Goal: Transaction & Acquisition: Purchase product/service

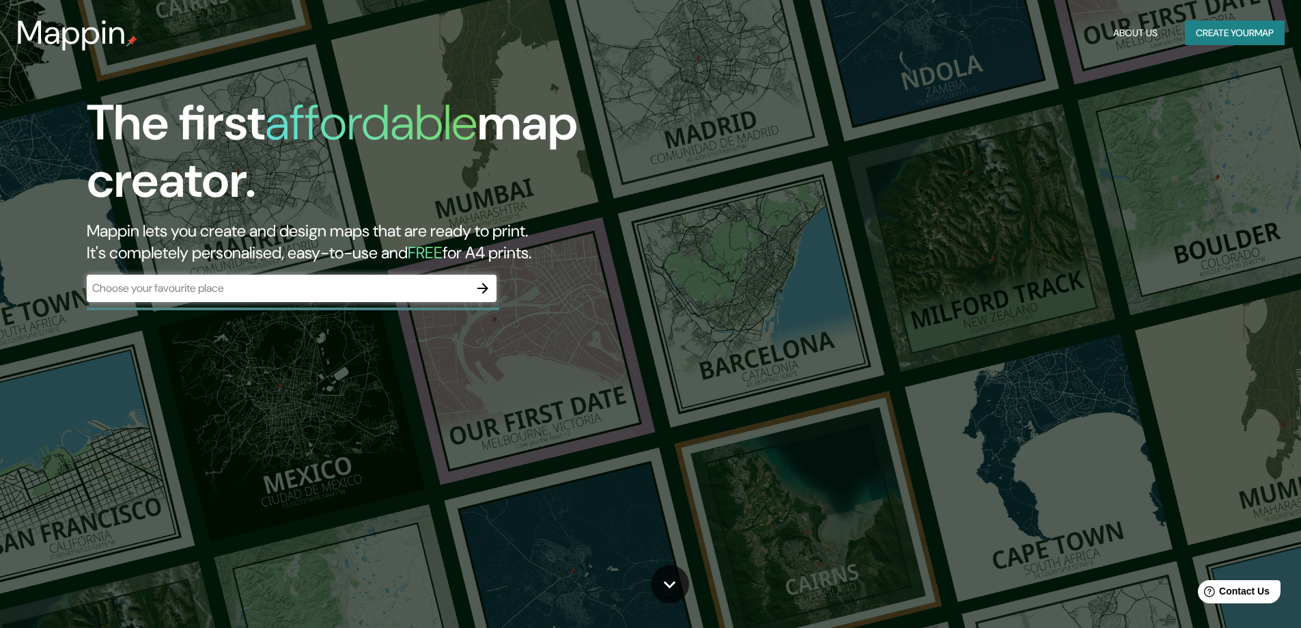
click at [438, 297] on div "​" at bounding box center [292, 287] width 410 height 27
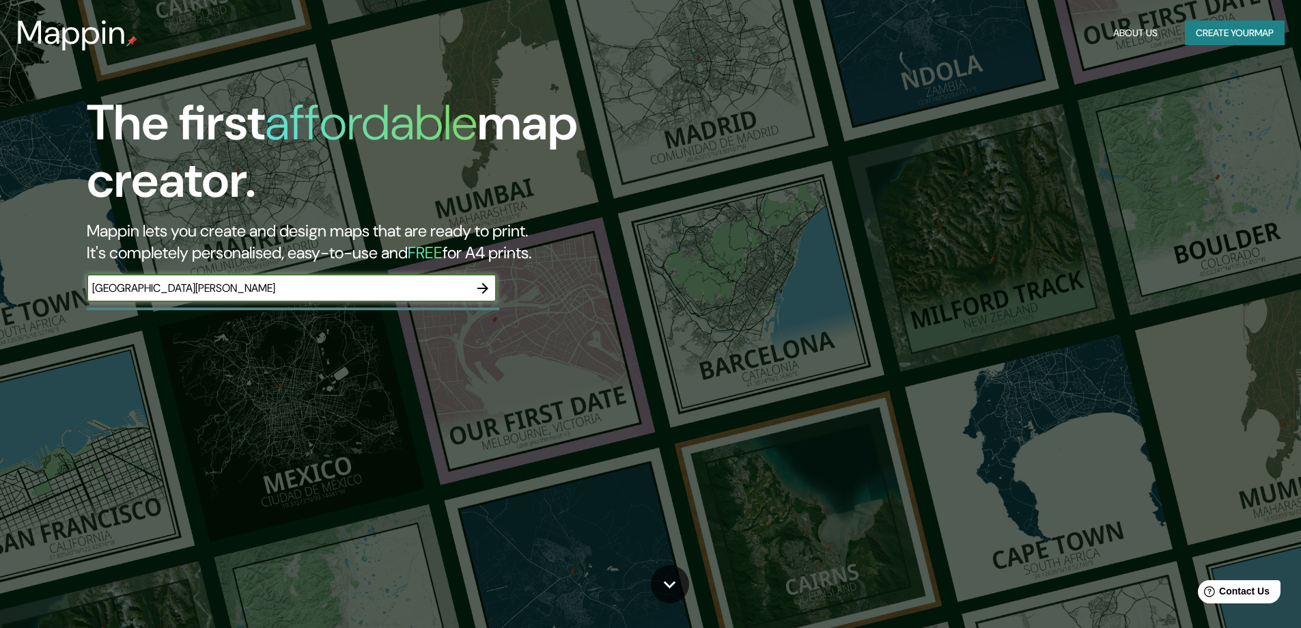
type input "[GEOGRAPHIC_DATA][PERSON_NAME]"
click at [483, 296] on icon "button" at bounding box center [483, 288] width 16 height 16
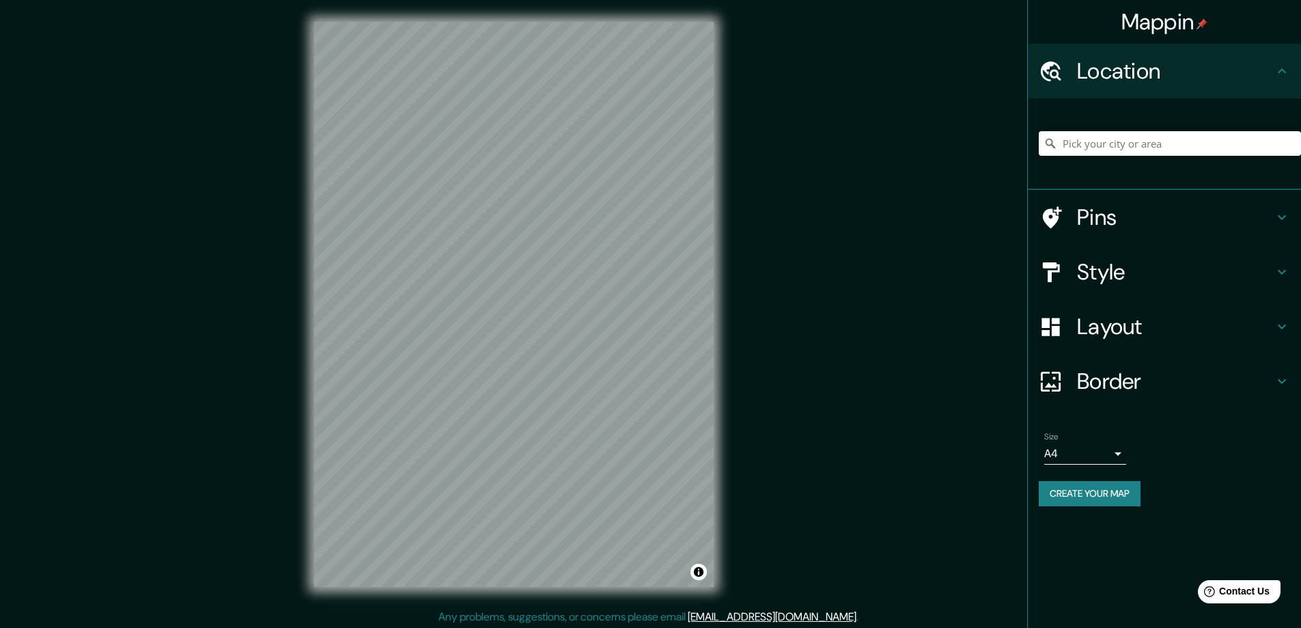
click at [1163, 376] on h4 "Border" at bounding box center [1175, 380] width 197 height 27
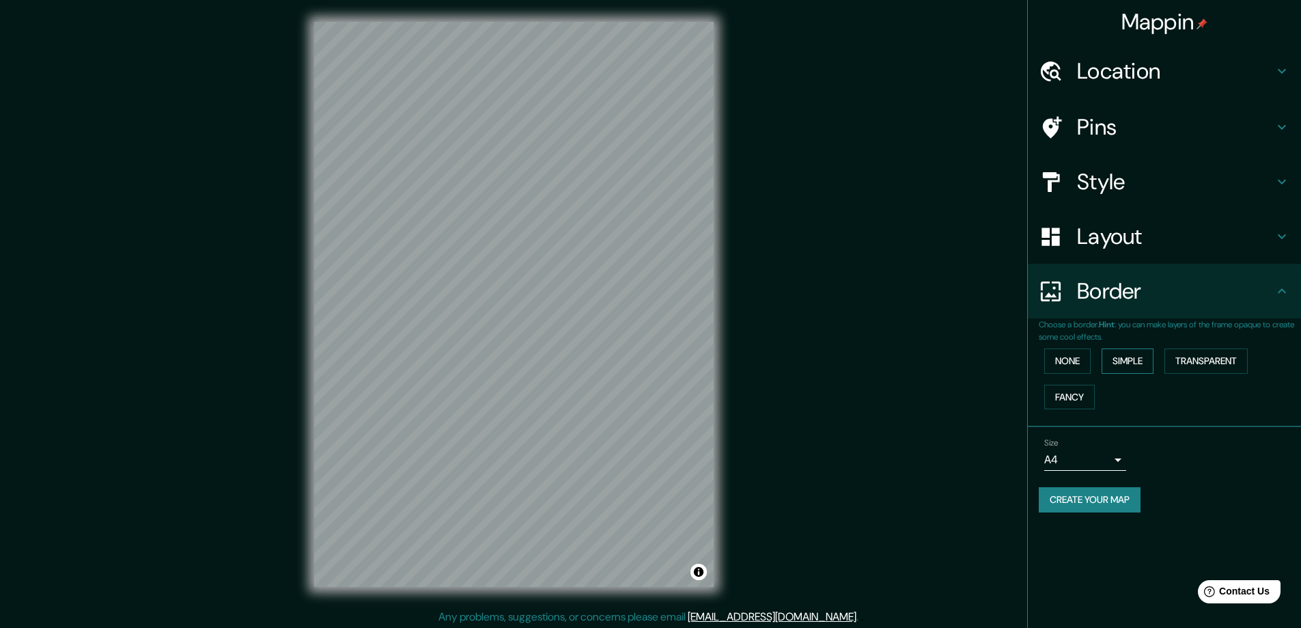
click at [1116, 362] on button "Simple" at bounding box center [1127, 360] width 52 height 25
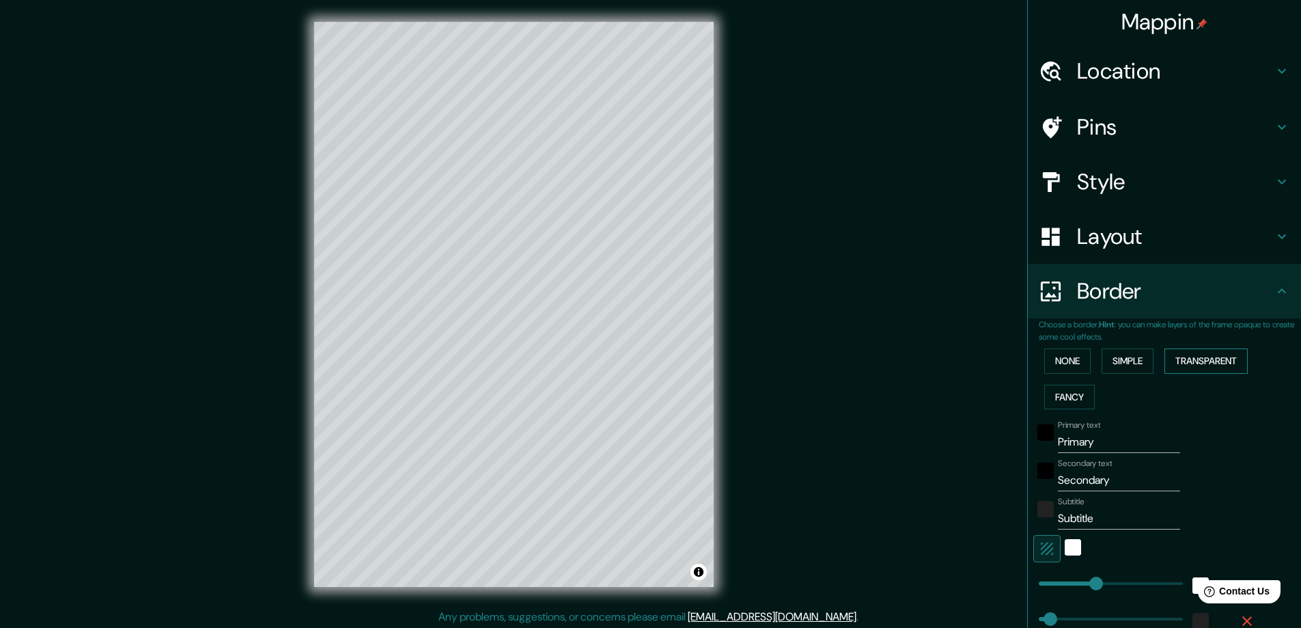
click at [1175, 356] on button "Transparent" at bounding box center [1205, 360] width 83 height 25
click at [1028, 350] on div "Choose a border. Hint : you can make layers of the frame opaque to create some …" at bounding box center [1164, 497] width 273 height 358
click at [1050, 346] on div "None Simple Transparent Fancy" at bounding box center [1170, 379] width 262 height 72
click at [1044, 371] on button "None" at bounding box center [1067, 360] width 46 height 25
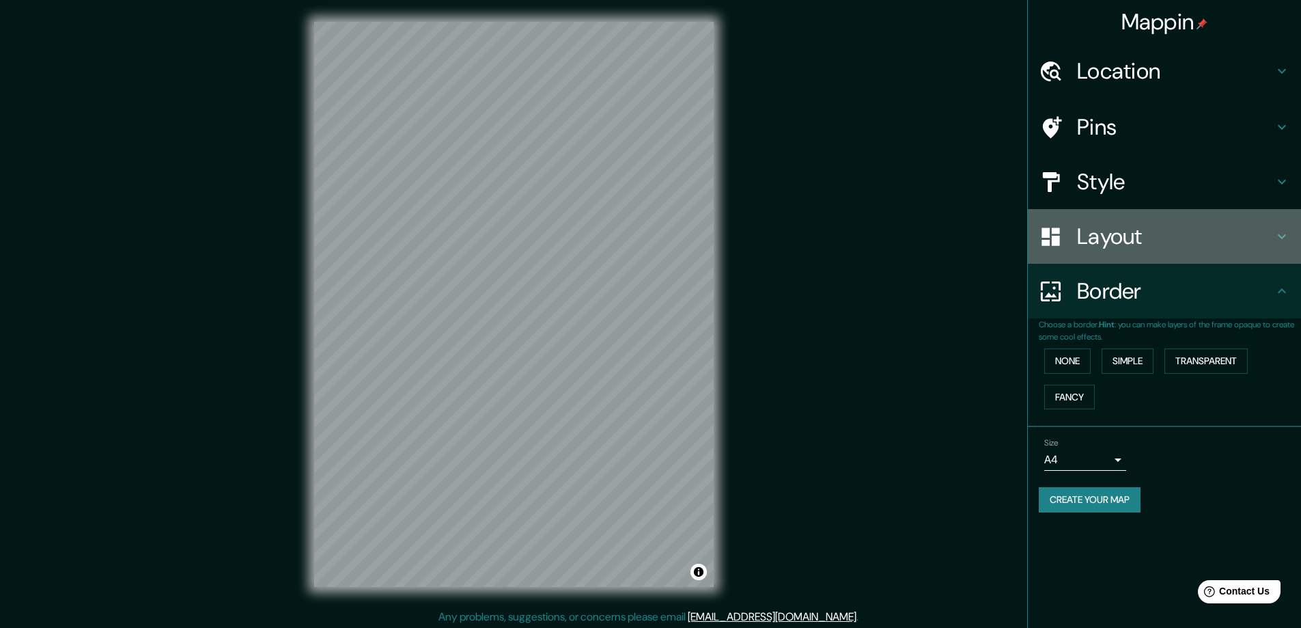
click at [1112, 252] on div "Layout" at bounding box center [1164, 236] width 273 height 55
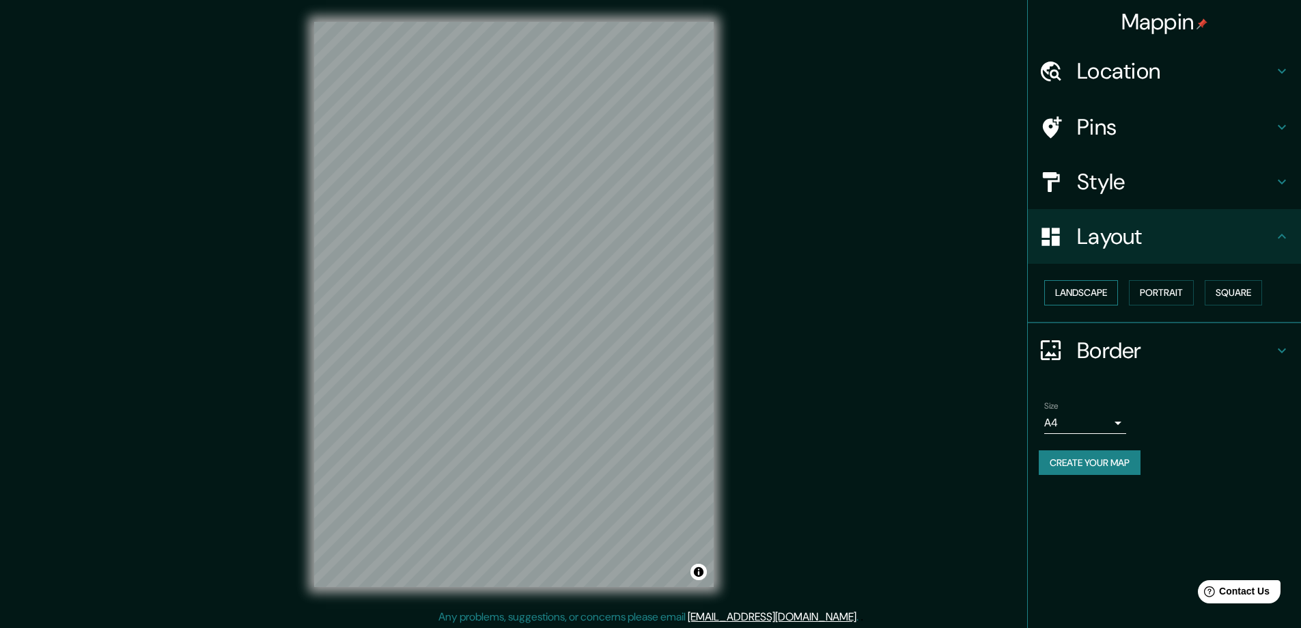
click at [1097, 293] on button "Landscape" at bounding box center [1081, 292] width 74 height 25
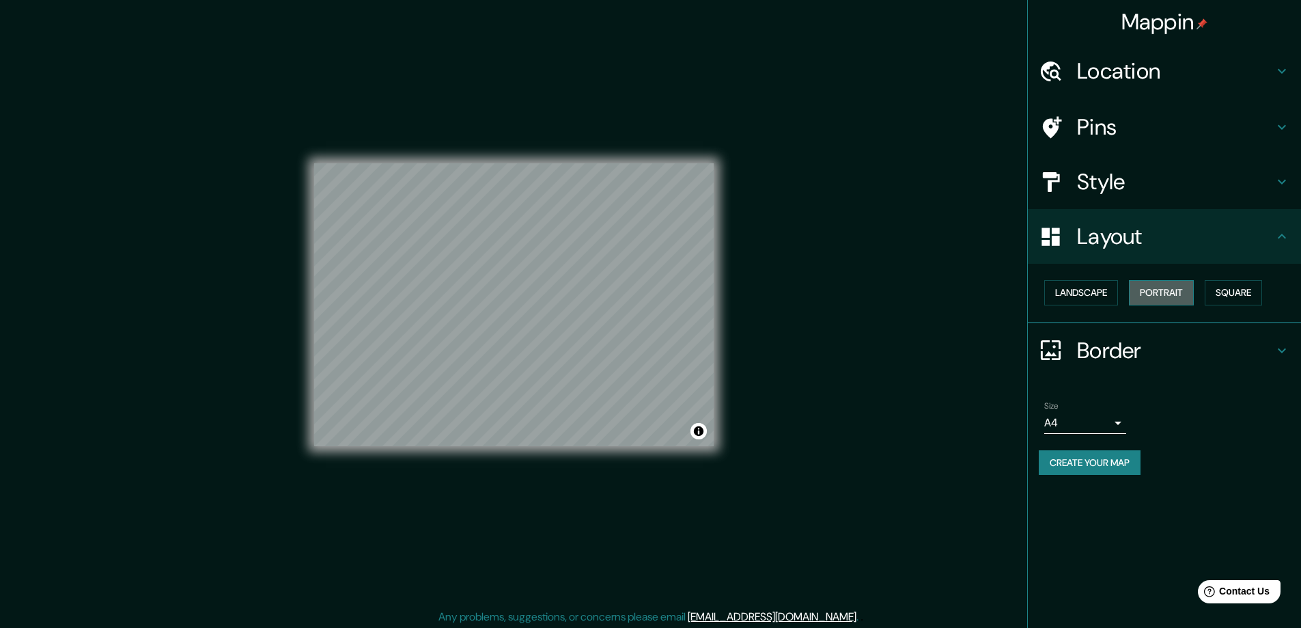
click at [1150, 288] on button "Portrait" at bounding box center [1161, 292] width 65 height 25
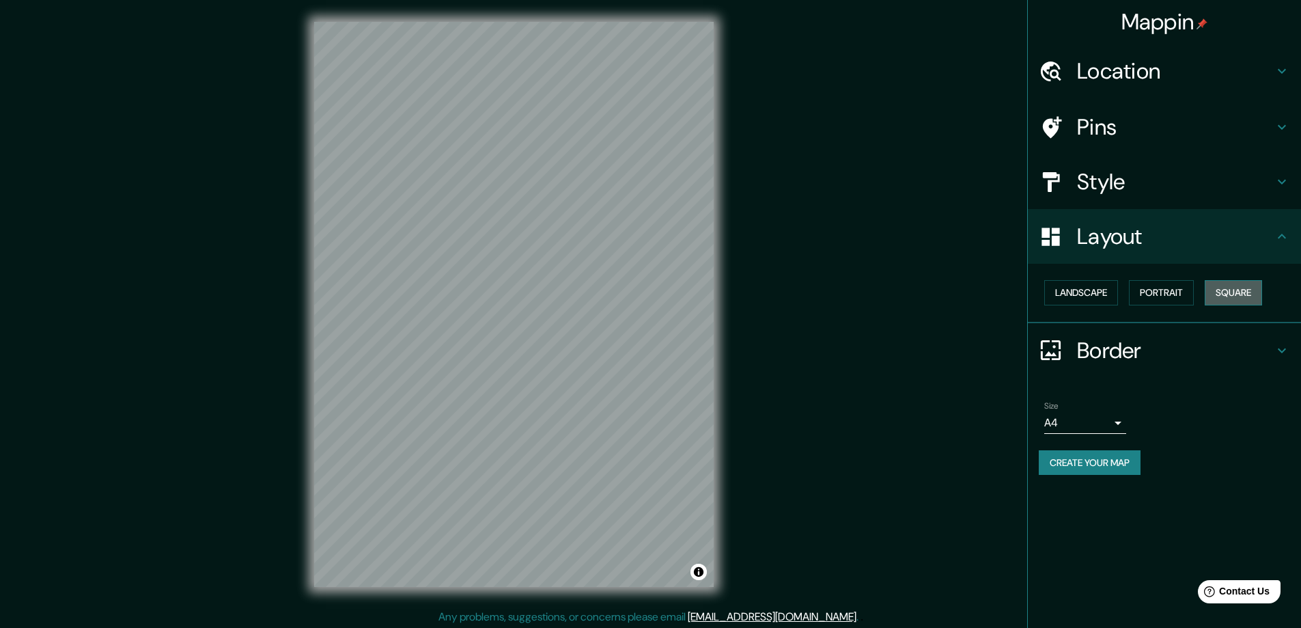
click at [1216, 292] on button "Square" at bounding box center [1233, 292] width 57 height 25
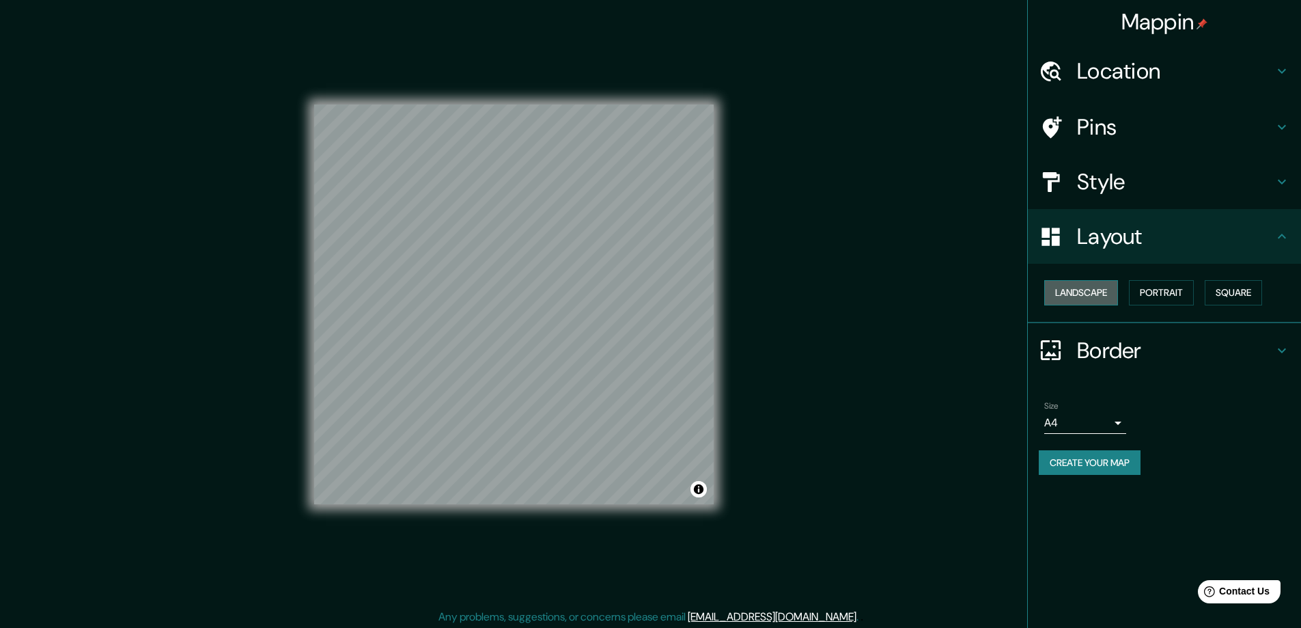
click at [1101, 302] on button "Landscape" at bounding box center [1081, 292] width 74 height 25
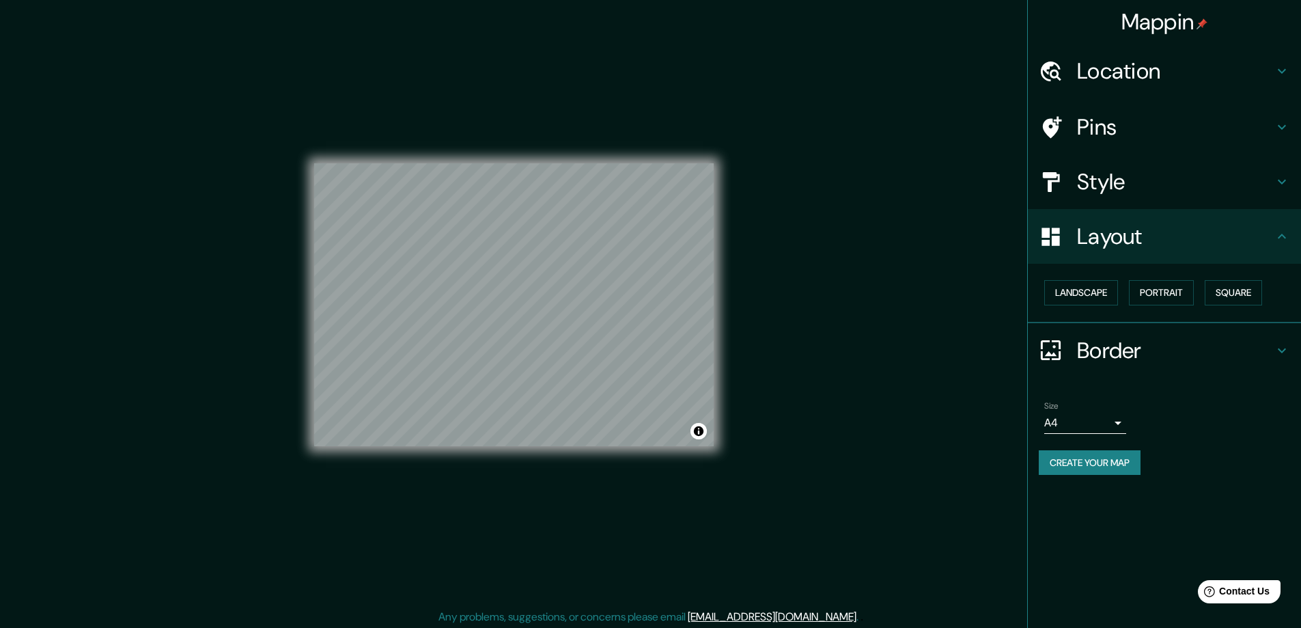
click at [1125, 190] on h4 "Style" at bounding box center [1175, 181] width 197 height 27
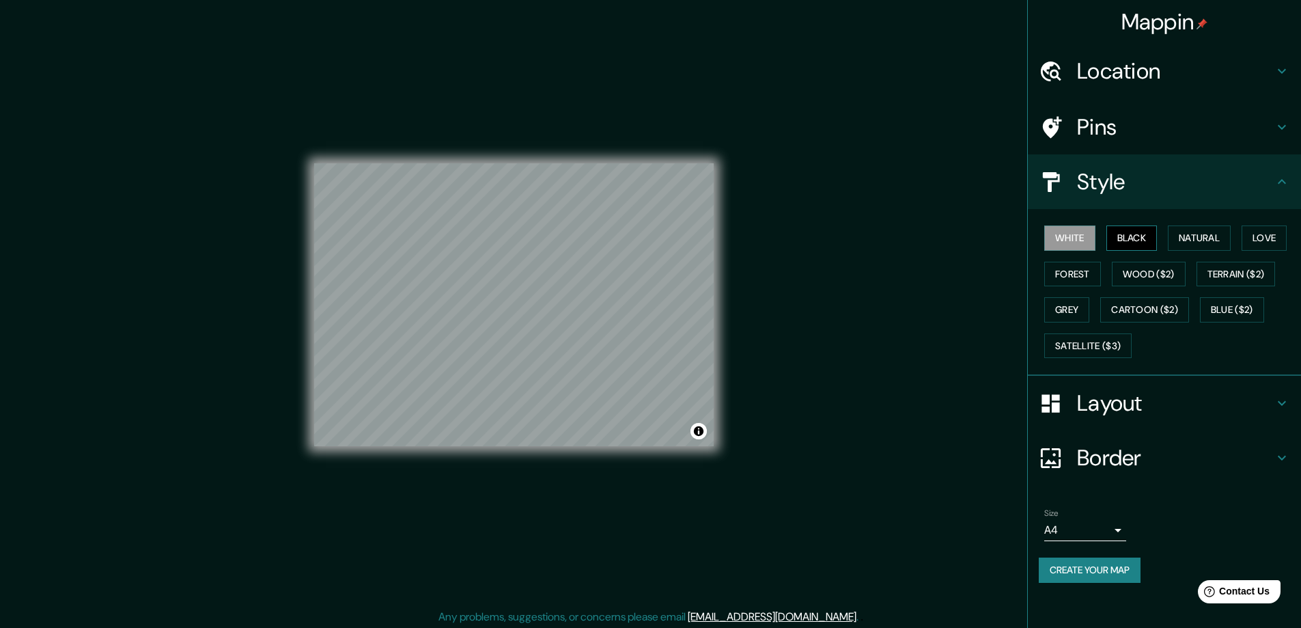
click at [1121, 234] on button "Black" at bounding box center [1131, 237] width 51 height 25
click at [1186, 241] on button "Natural" at bounding box center [1199, 237] width 63 height 25
click at [1266, 238] on button "Love" at bounding box center [1263, 237] width 45 height 25
click at [1090, 285] on button "Forest" at bounding box center [1072, 274] width 57 height 25
click at [1150, 268] on button "Wood ($2)" at bounding box center [1149, 274] width 74 height 25
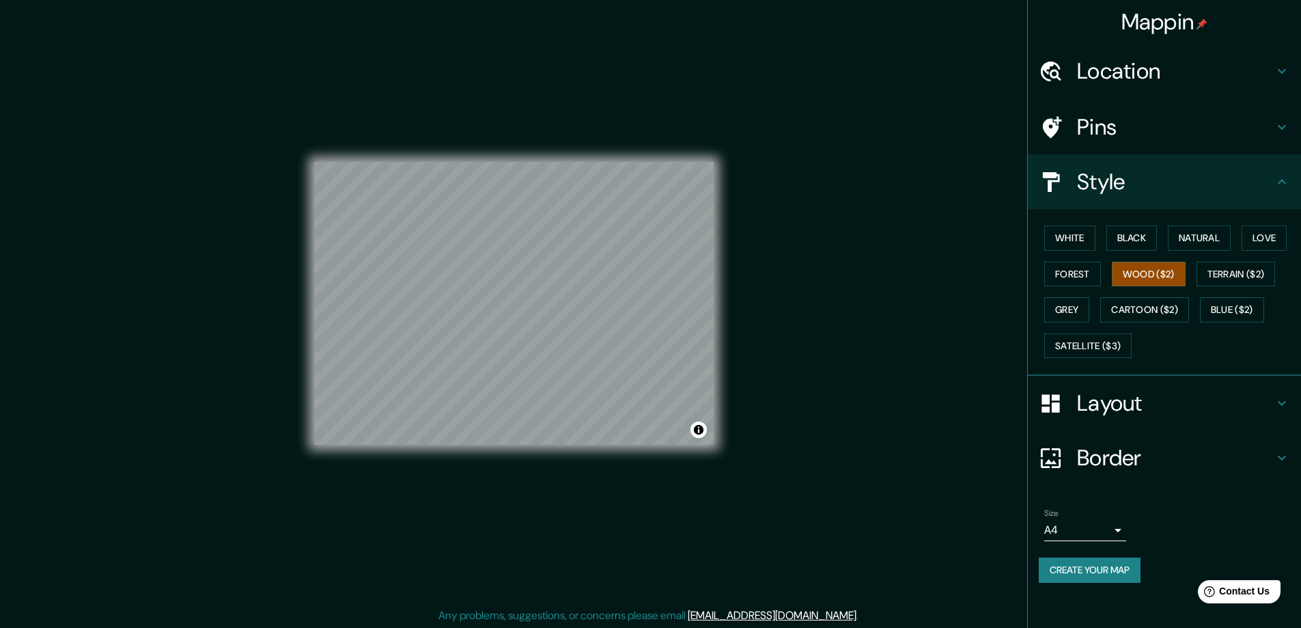
scroll to position [3, 0]
click at [1233, 319] on button "Blue ($2)" at bounding box center [1232, 309] width 64 height 25
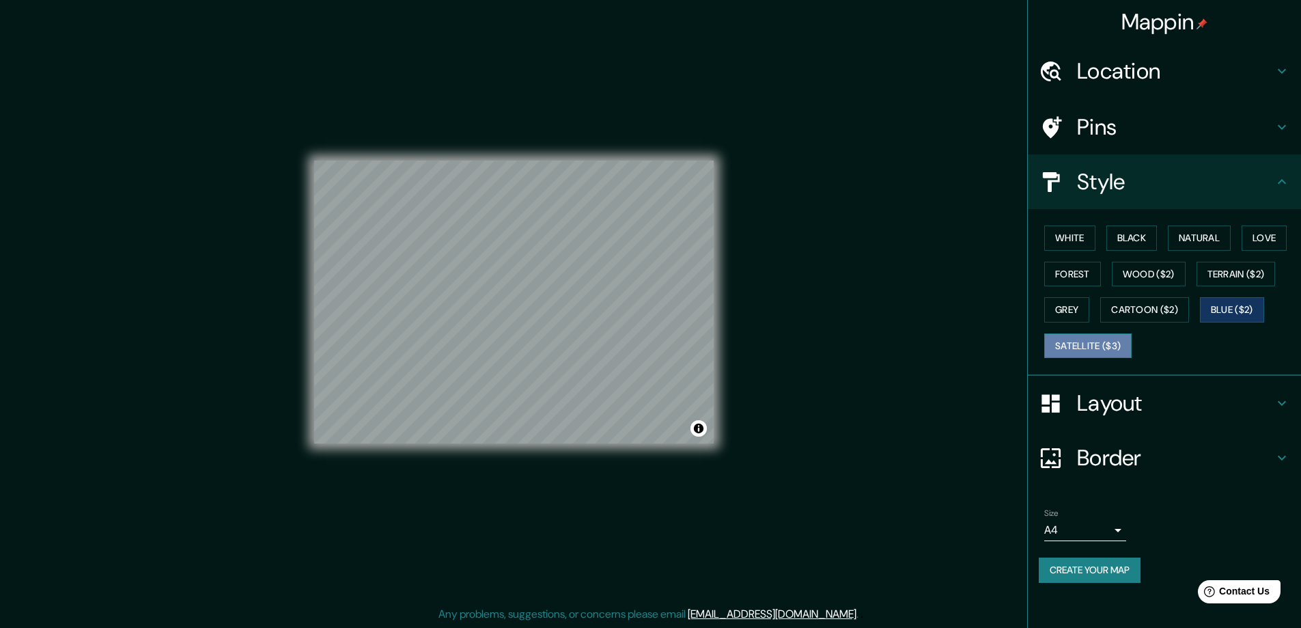
click at [1097, 354] on button "Satellite ($3)" at bounding box center [1087, 345] width 87 height 25
click at [1061, 305] on button "Grey" at bounding box center [1066, 309] width 45 height 25
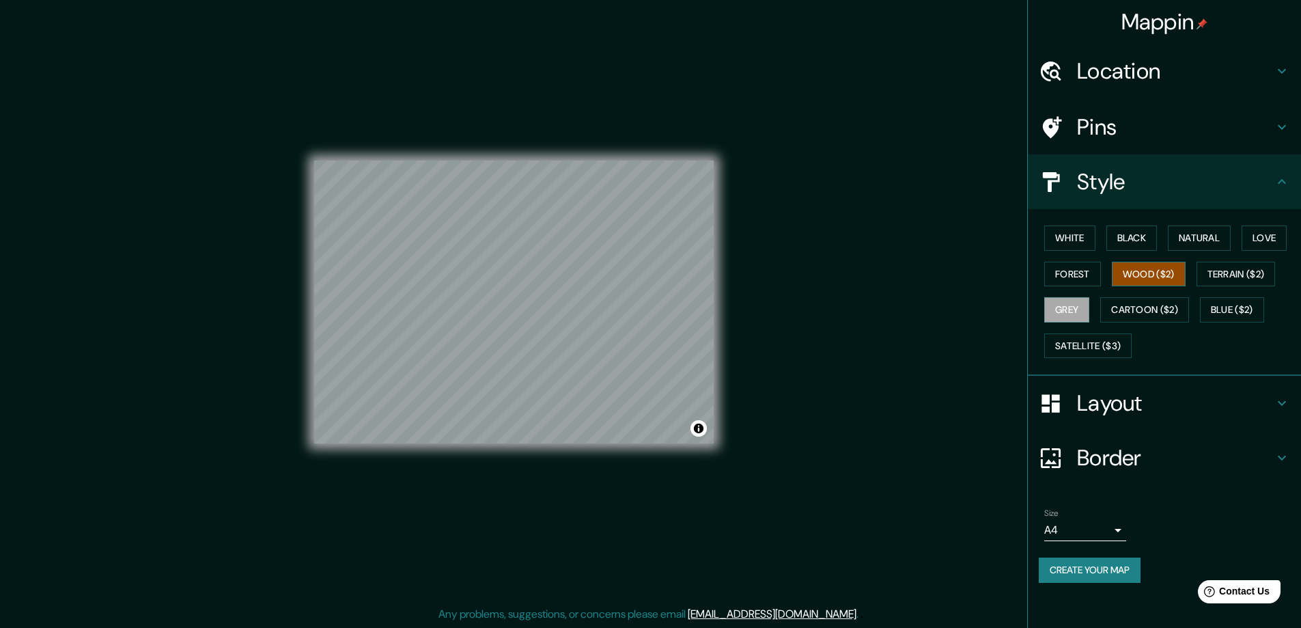
click at [1121, 268] on button "Wood ($2)" at bounding box center [1149, 274] width 74 height 25
click at [1075, 285] on button "Forest" at bounding box center [1072, 274] width 57 height 25
click at [1129, 236] on button "Black" at bounding box center [1131, 237] width 51 height 25
click at [1170, 227] on div "White Black Natural Love Forest Wood ($2) Terrain ($2) Grey Cartoon ($2) Blue (…" at bounding box center [1170, 291] width 262 height 143
click at [1180, 240] on button "Natural" at bounding box center [1199, 237] width 63 height 25
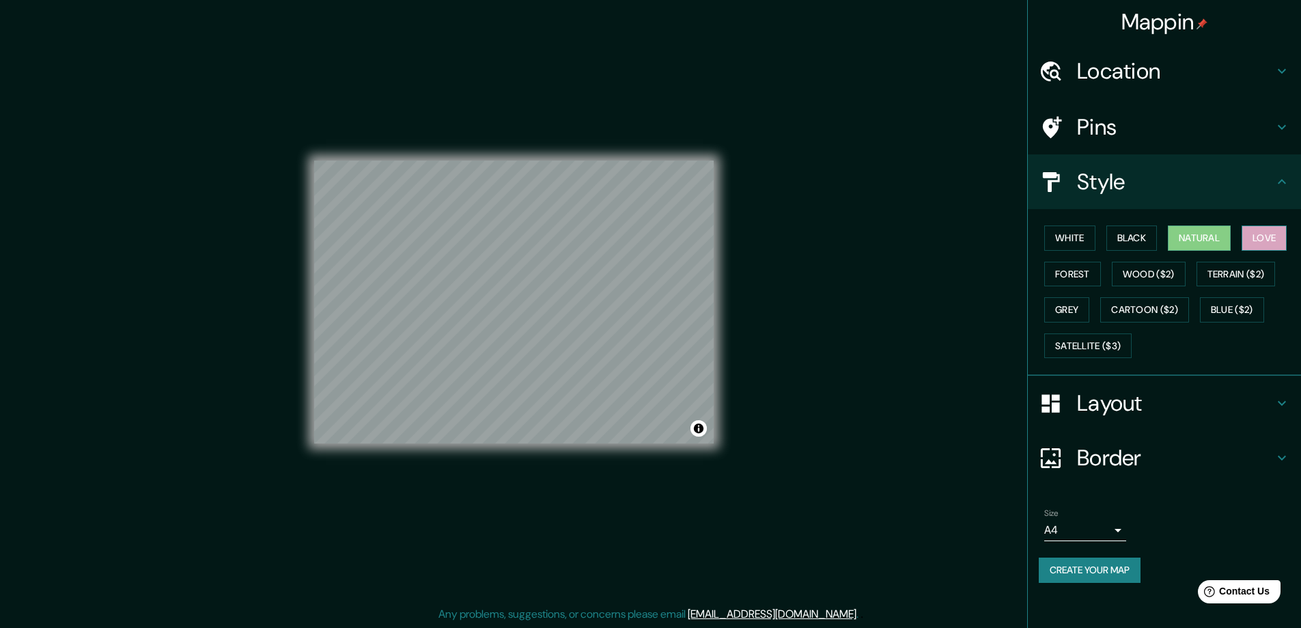
click at [1271, 229] on button "Love" at bounding box center [1263, 237] width 45 height 25
click at [1132, 230] on button "Black" at bounding box center [1131, 237] width 51 height 25
click at [1095, 243] on button "White" at bounding box center [1069, 237] width 51 height 25
click at [1187, 238] on button "Natural" at bounding box center [1199, 237] width 63 height 25
click at [1123, 115] on h4 "Pins" at bounding box center [1175, 126] width 197 height 27
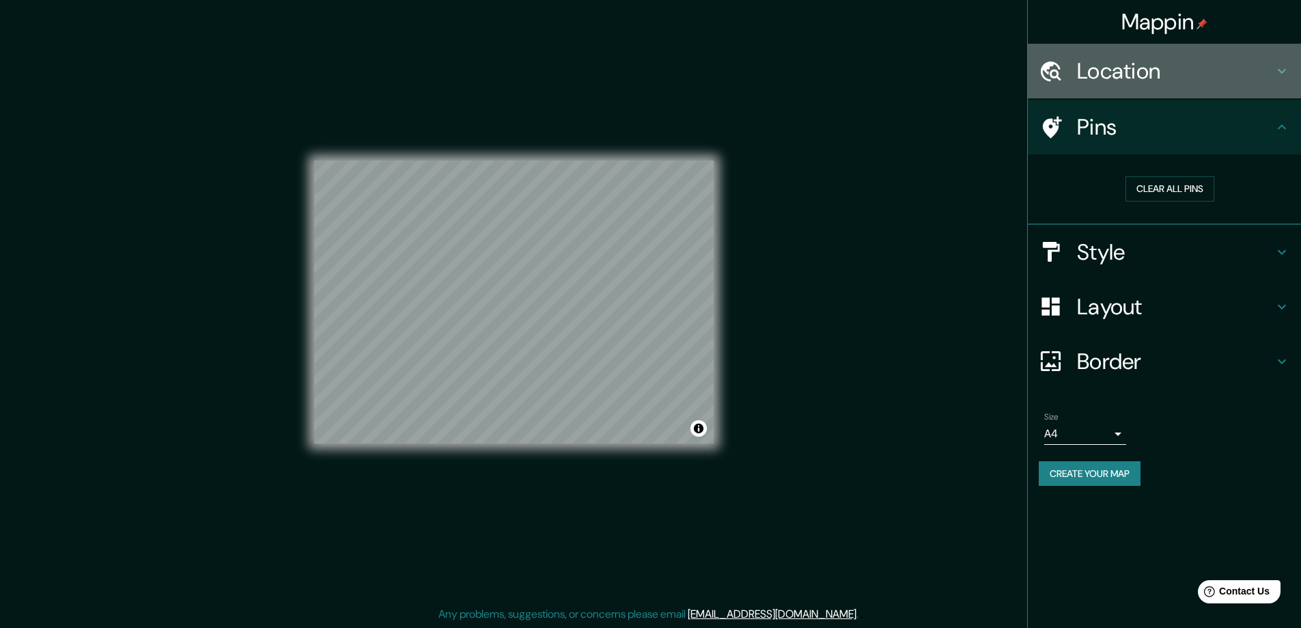
click at [1144, 83] on h4 "Location" at bounding box center [1175, 70] width 197 height 27
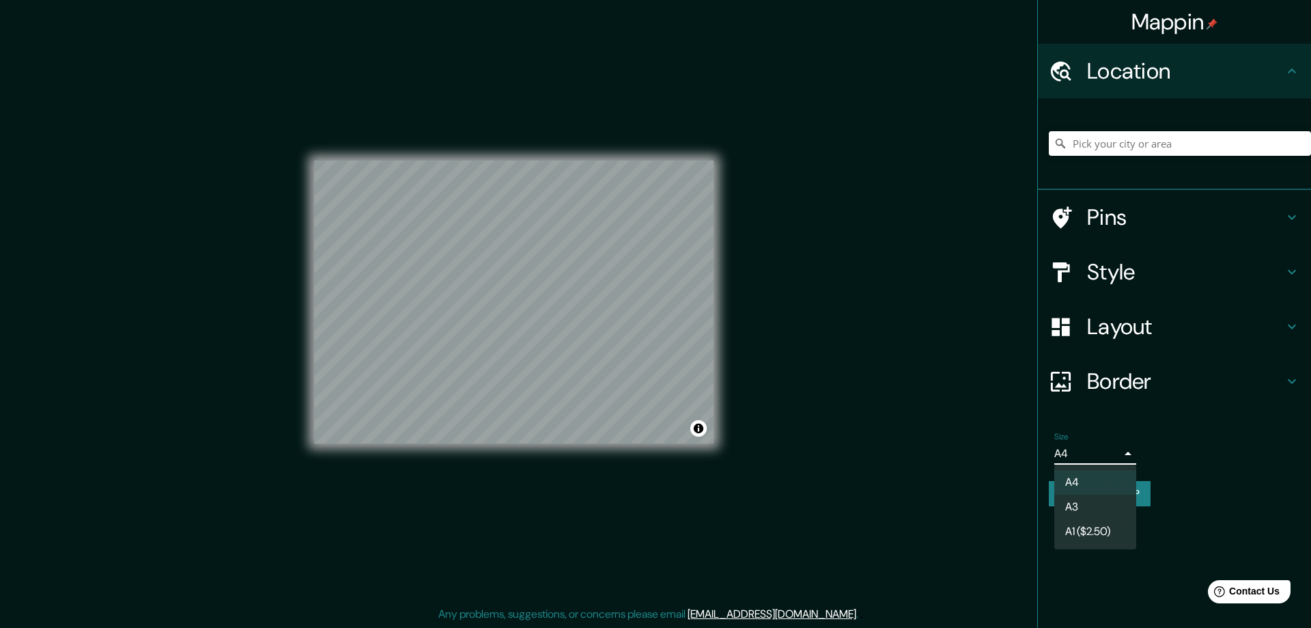
click at [1110, 452] on body "Mappin Location Pins Style Layout Border Choose a border. Hint : you can make l…" at bounding box center [655, 311] width 1311 height 628
click at [1110, 452] on div at bounding box center [655, 314] width 1311 height 628
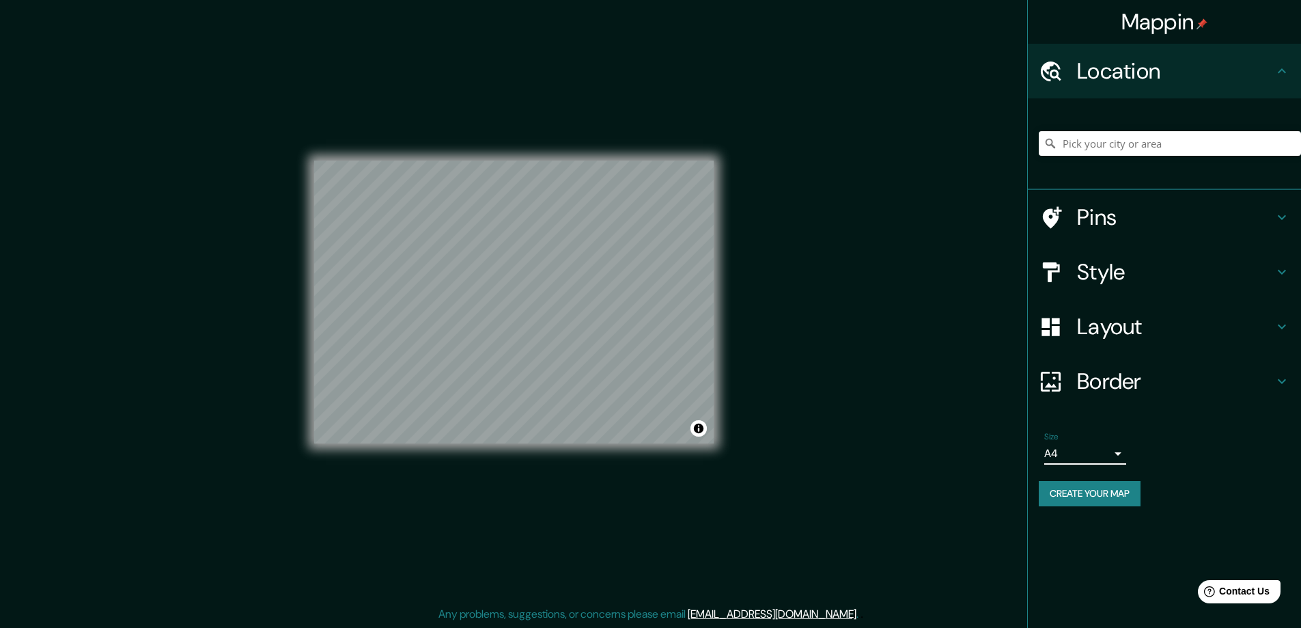
click at [1125, 496] on button "Create your map" at bounding box center [1090, 493] width 102 height 25
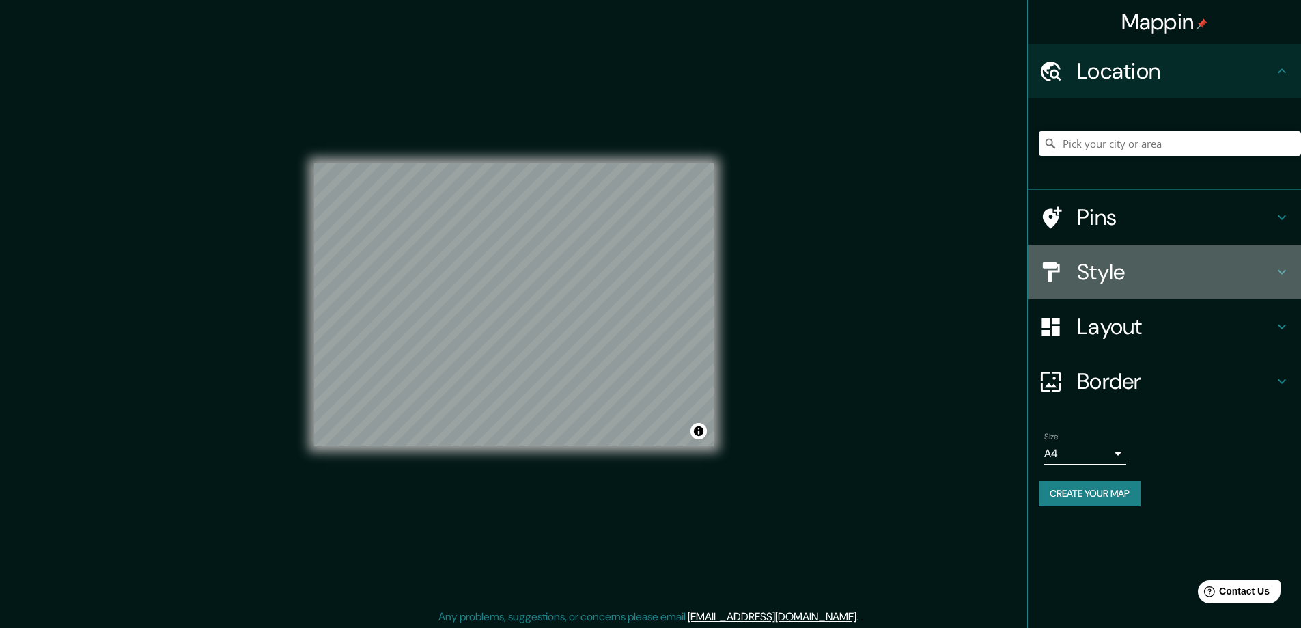
click at [1100, 285] on h4 "Style" at bounding box center [1175, 271] width 197 height 27
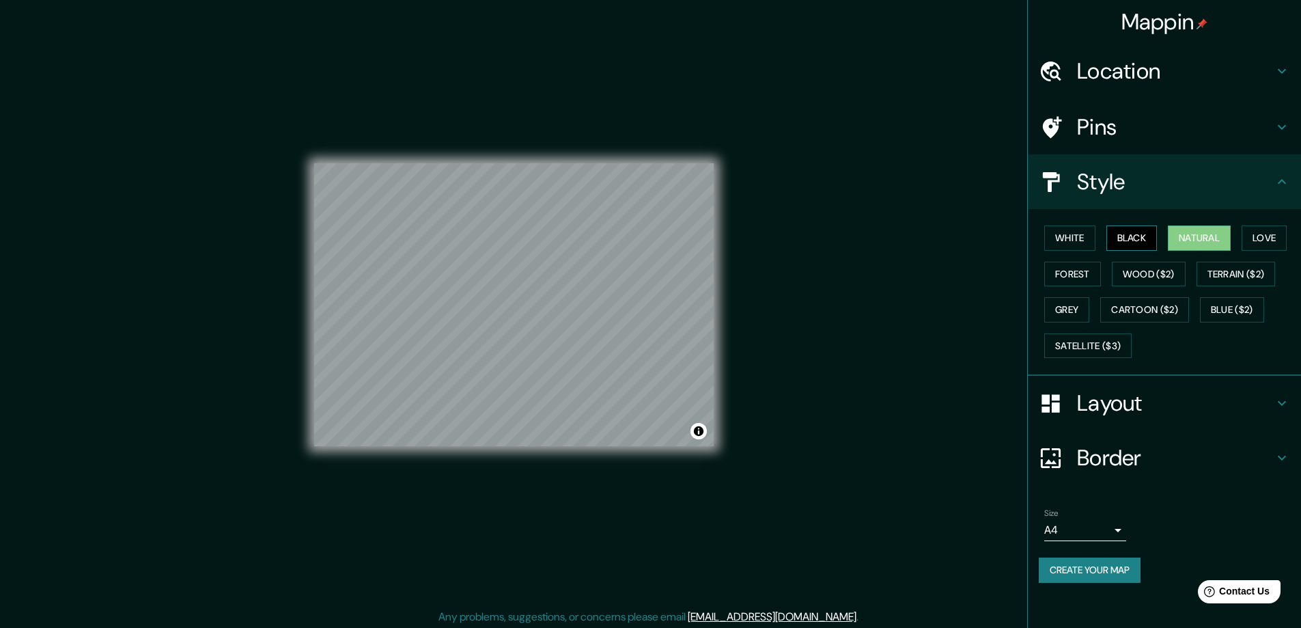
click at [1123, 229] on button "Black" at bounding box center [1131, 237] width 51 height 25
click at [1261, 237] on button "Love" at bounding box center [1263, 237] width 45 height 25
click at [1078, 238] on button "White" at bounding box center [1069, 237] width 51 height 25
click at [1074, 278] on button "Forest" at bounding box center [1072, 274] width 57 height 25
click at [1142, 272] on button "Wood ($2)" at bounding box center [1149, 274] width 74 height 25
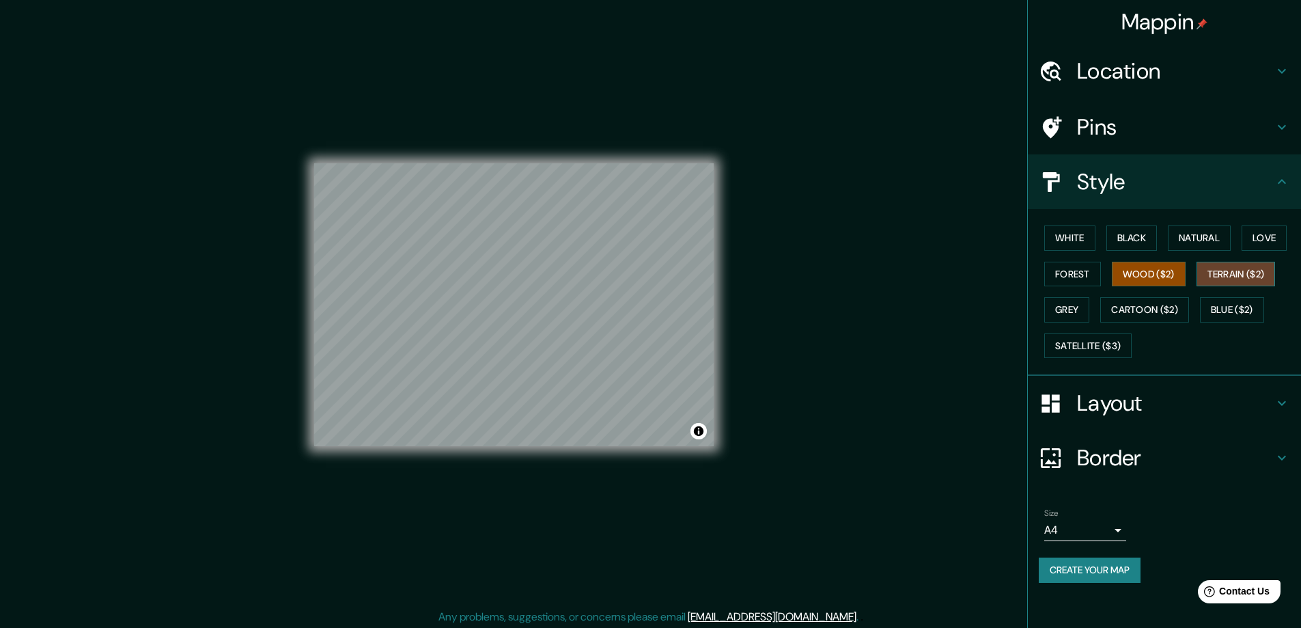
click at [1220, 274] on button "Terrain ($2)" at bounding box center [1235, 274] width 79 height 25
click at [1083, 315] on button "Grey" at bounding box center [1066, 309] width 45 height 25
